Goal: Download file/media

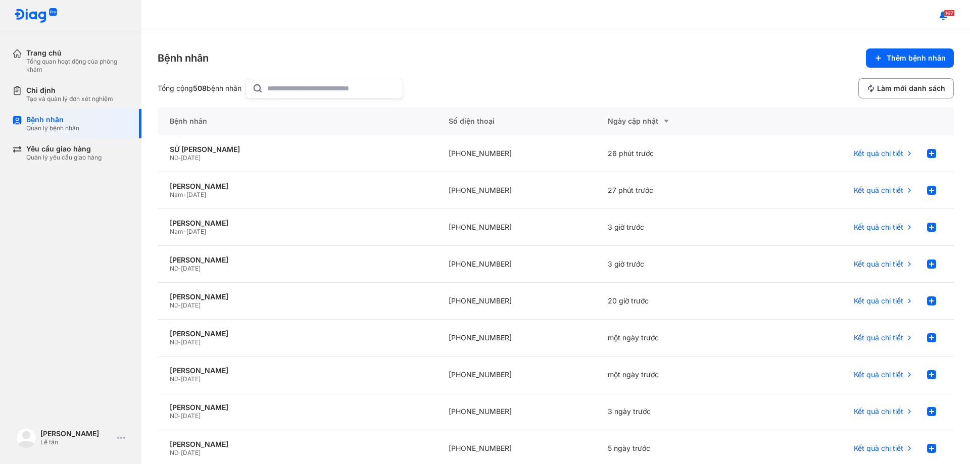
click at [317, 90] on input "text" at bounding box center [331, 88] width 129 height 20
click at [905, 264] on icon at bounding box center [909, 264] width 8 height 8
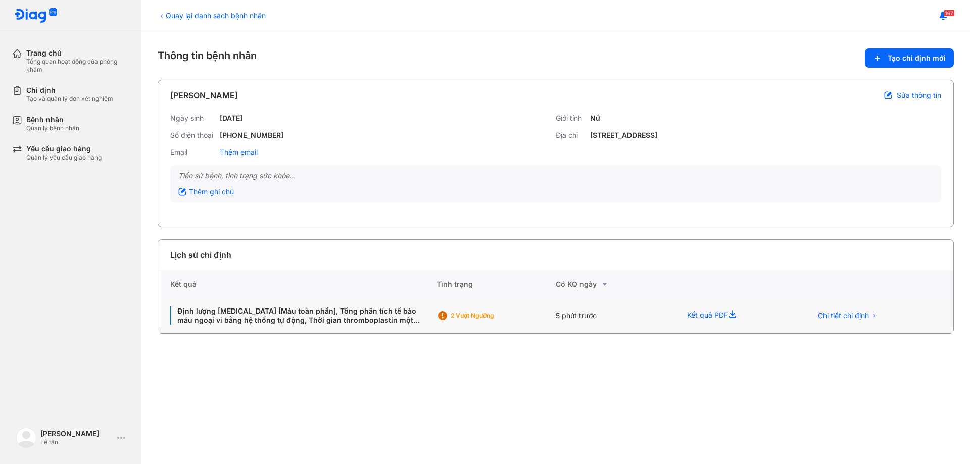
drag, startPoint x: 734, startPoint y: 317, endPoint x: 707, endPoint y: 326, distance: 28.7
click at [734, 317] on icon at bounding box center [734, 316] width 12 height 12
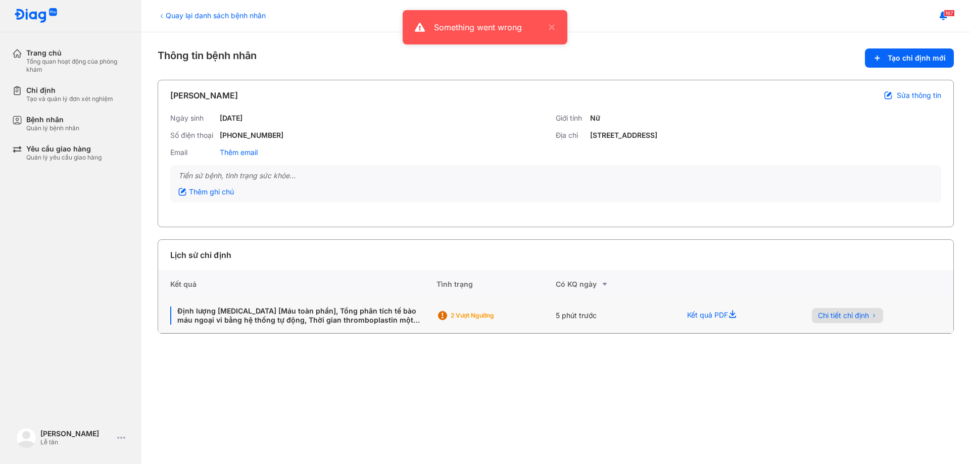
click at [847, 319] on span "Chi tiết chỉ định" at bounding box center [843, 315] width 51 height 9
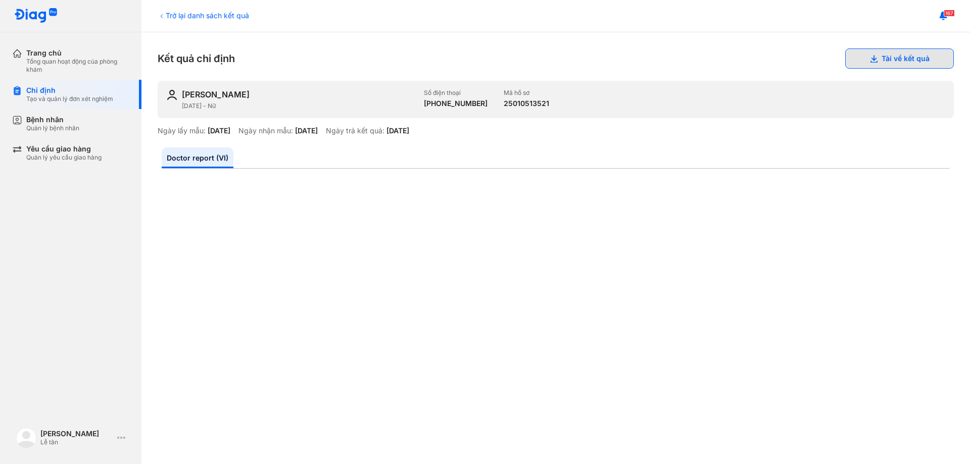
click at [871, 54] on button "Tải về kết quả" at bounding box center [899, 58] width 109 height 20
